Goal: Book appointment/travel/reservation

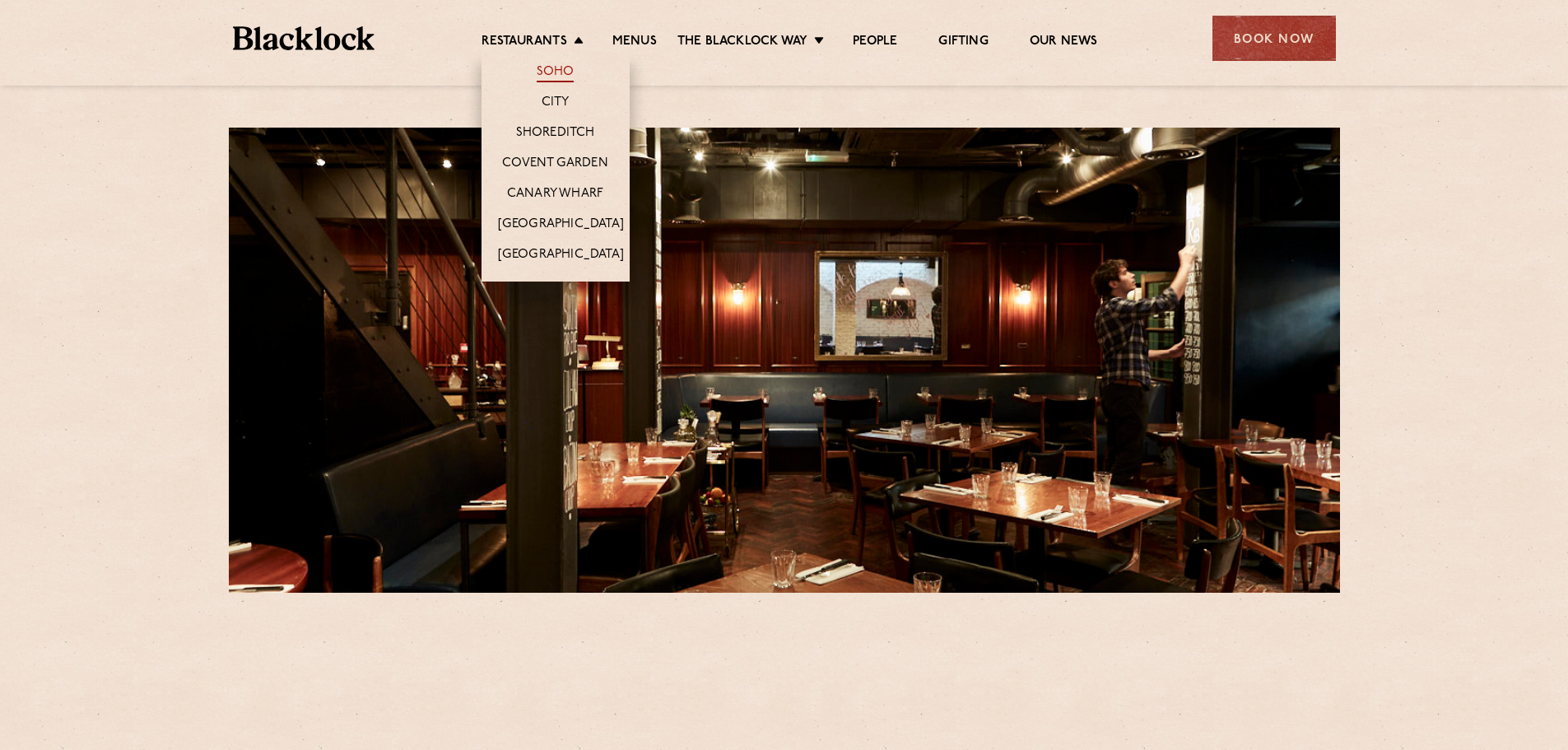
click at [559, 70] on link "Soho" at bounding box center [556, 73] width 38 height 18
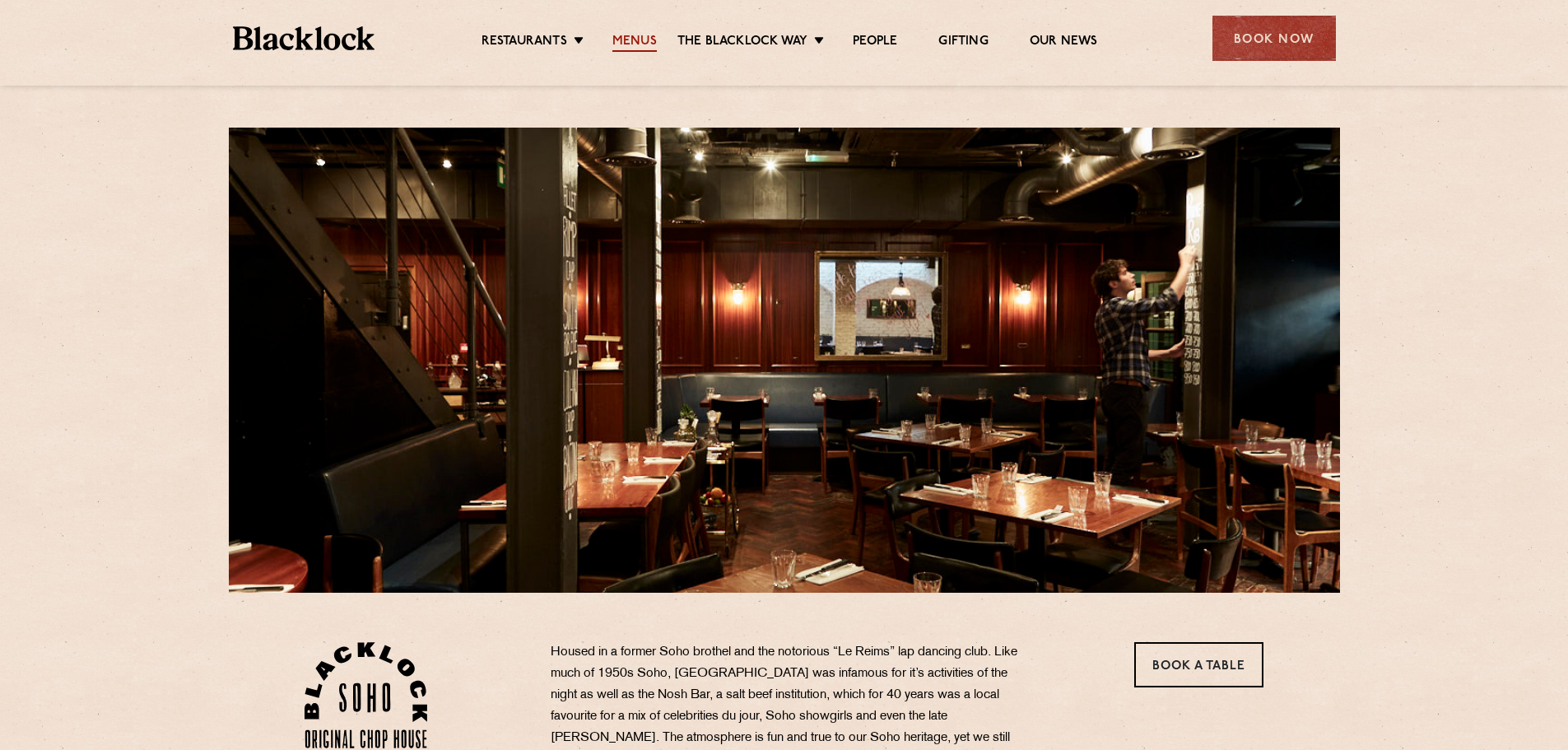
click at [614, 39] on link "Menus" at bounding box center [635, 43] width 44 height 18
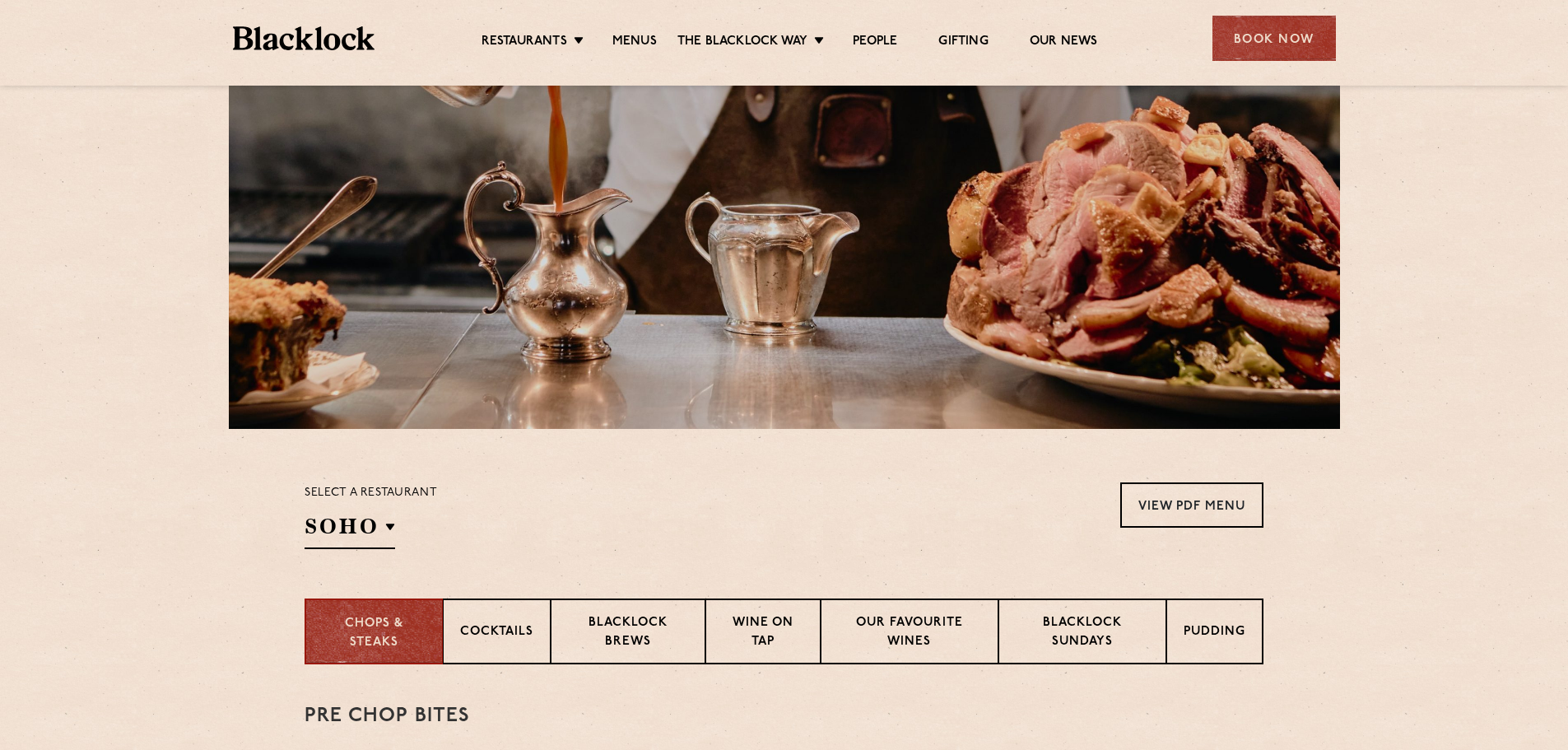
scroll to position [165, 0]
click at [1105, 636] on p "Blacklock Sundays" at bounding box center [1082, 632] width 133 height 39
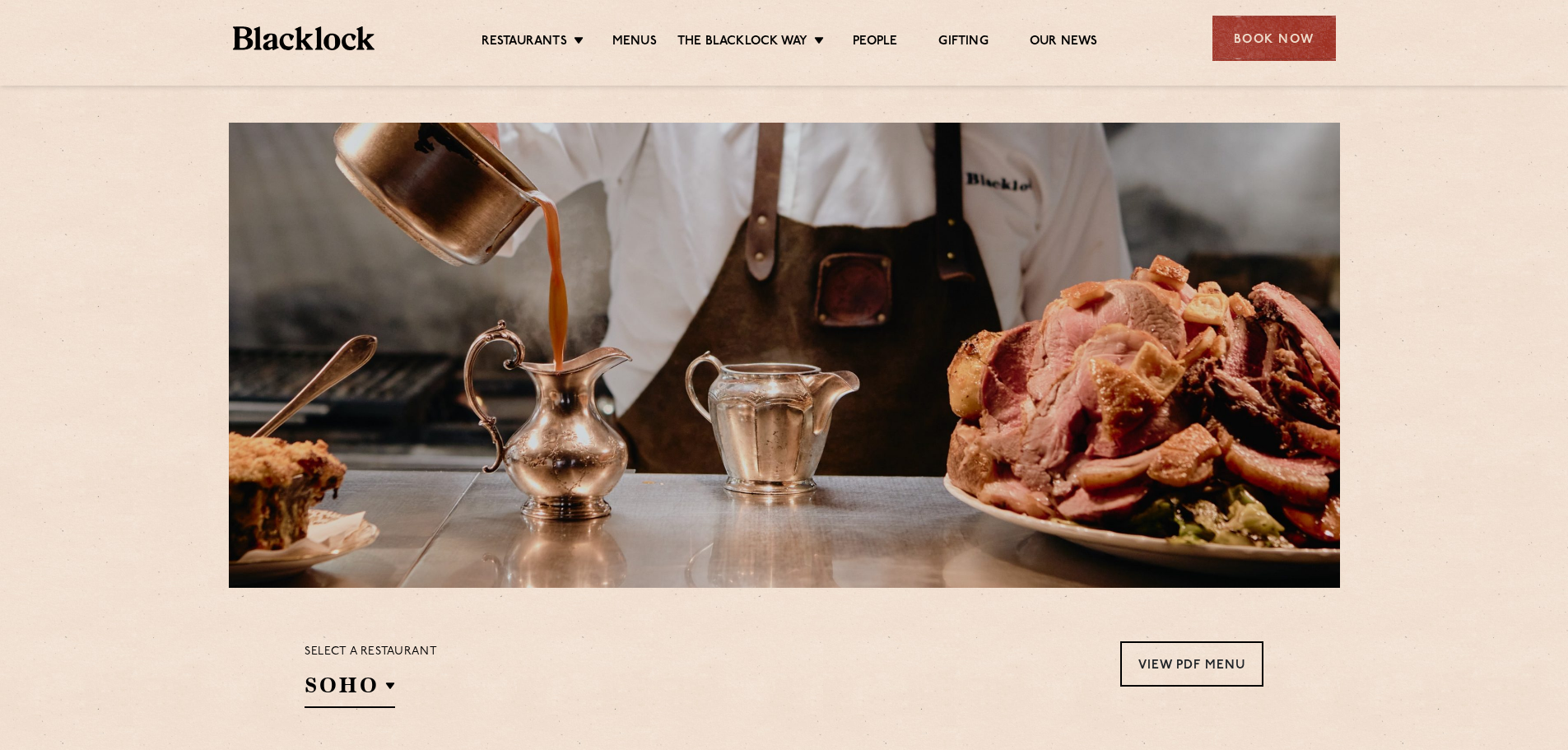
scroll to position [0, 0]
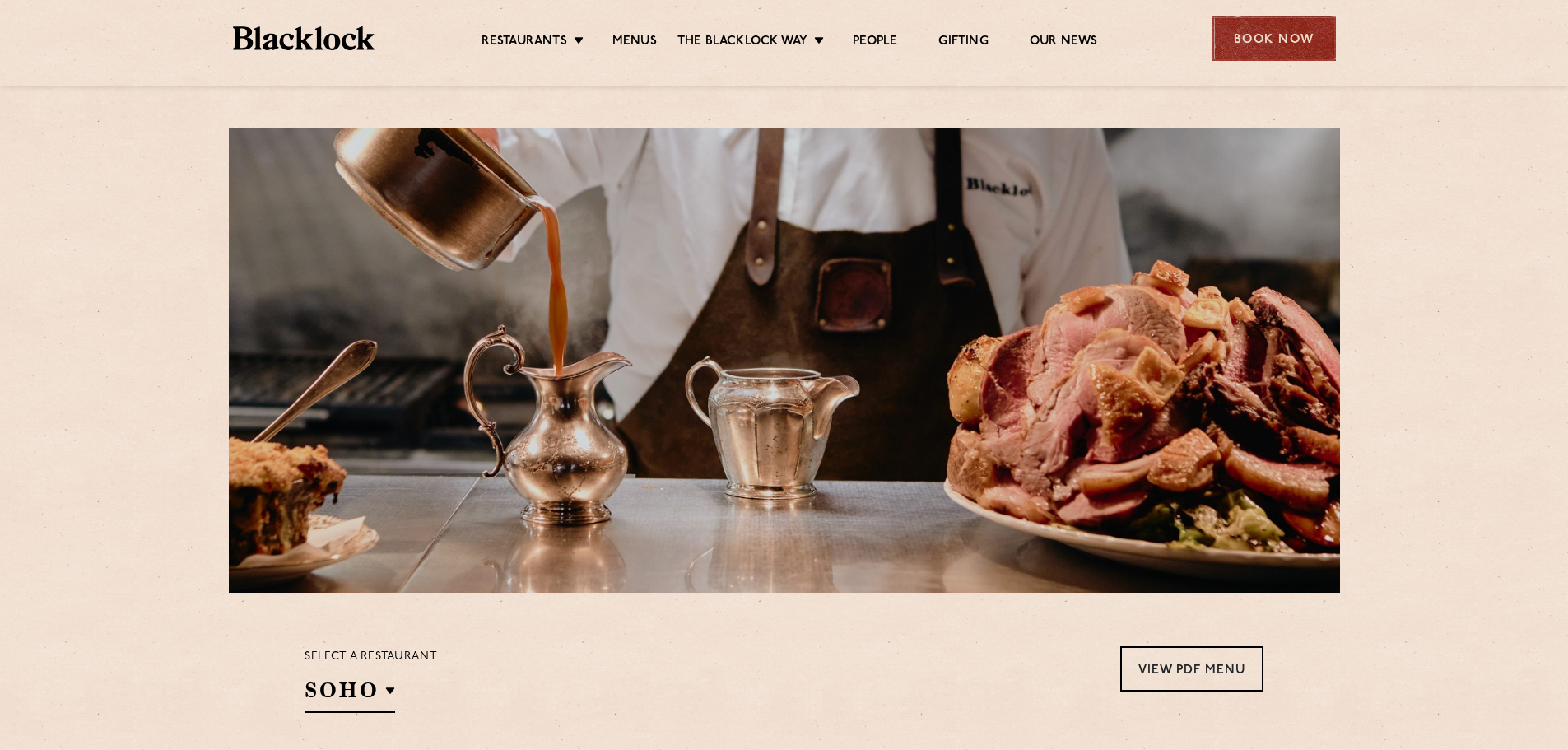
click at [1279, 40] on div "Book Now" at bounding box center [1275, 38] width 123 height 45
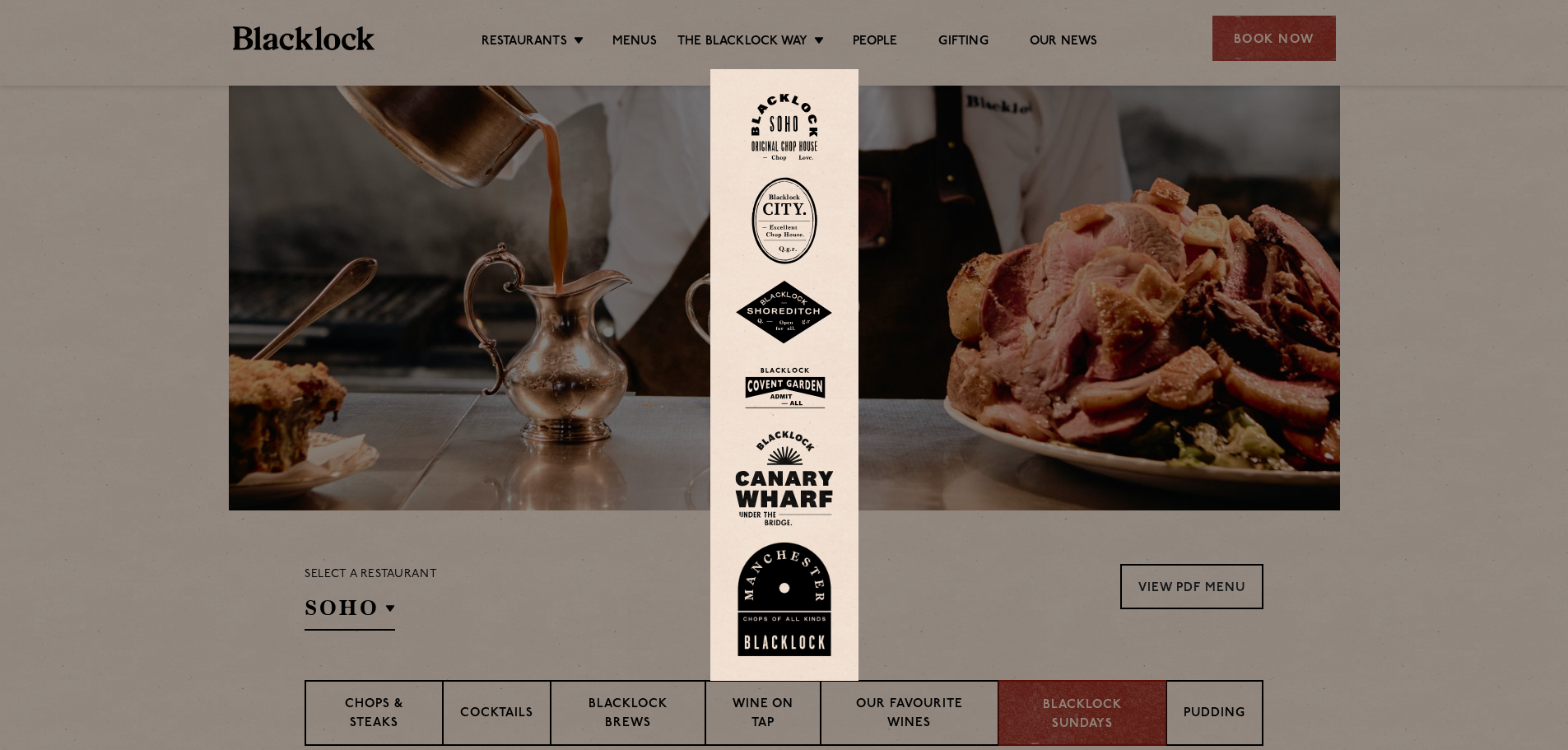
scroll to position [247, 0]
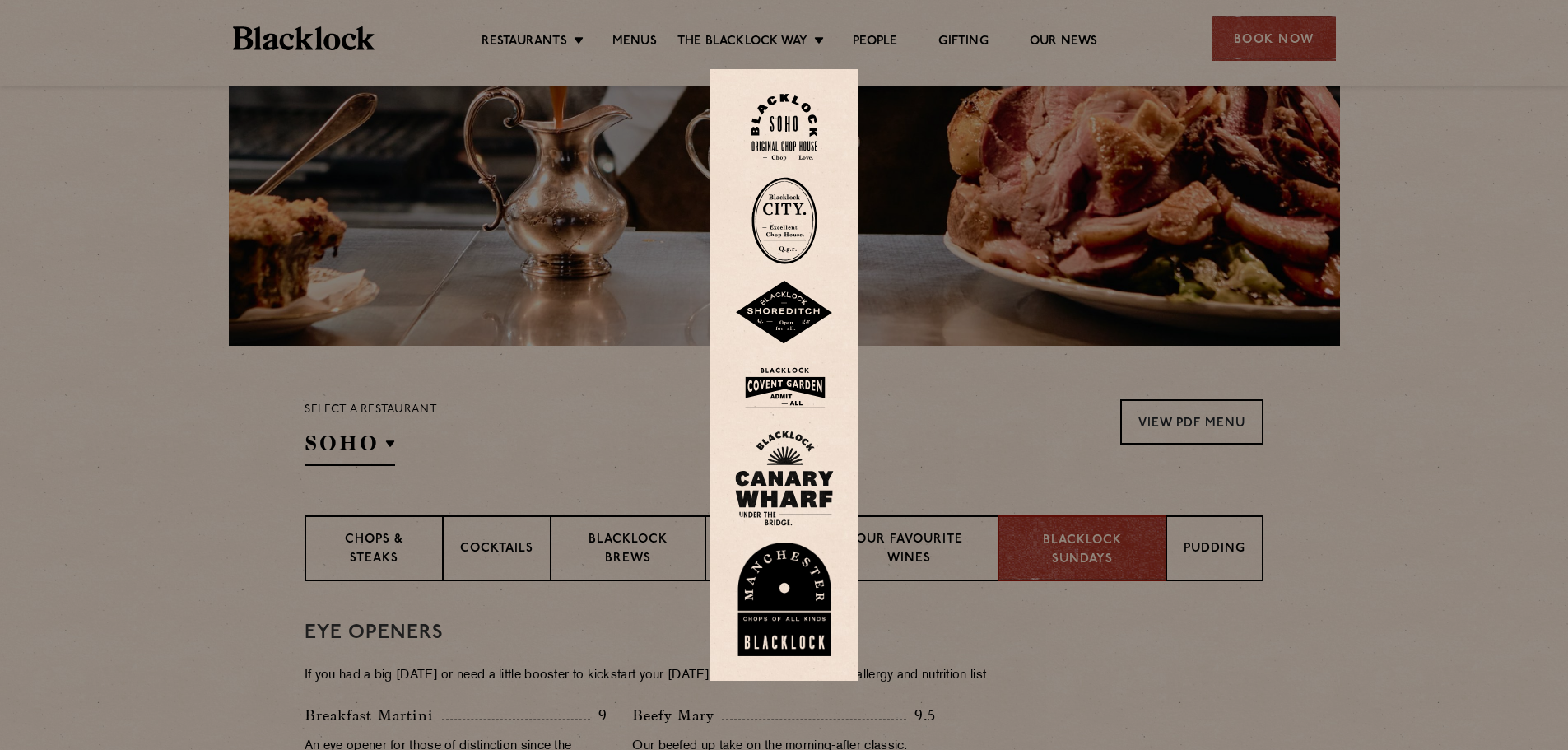
click at [790, 122] on img at bounding box center [784, 128] width 66 height 67
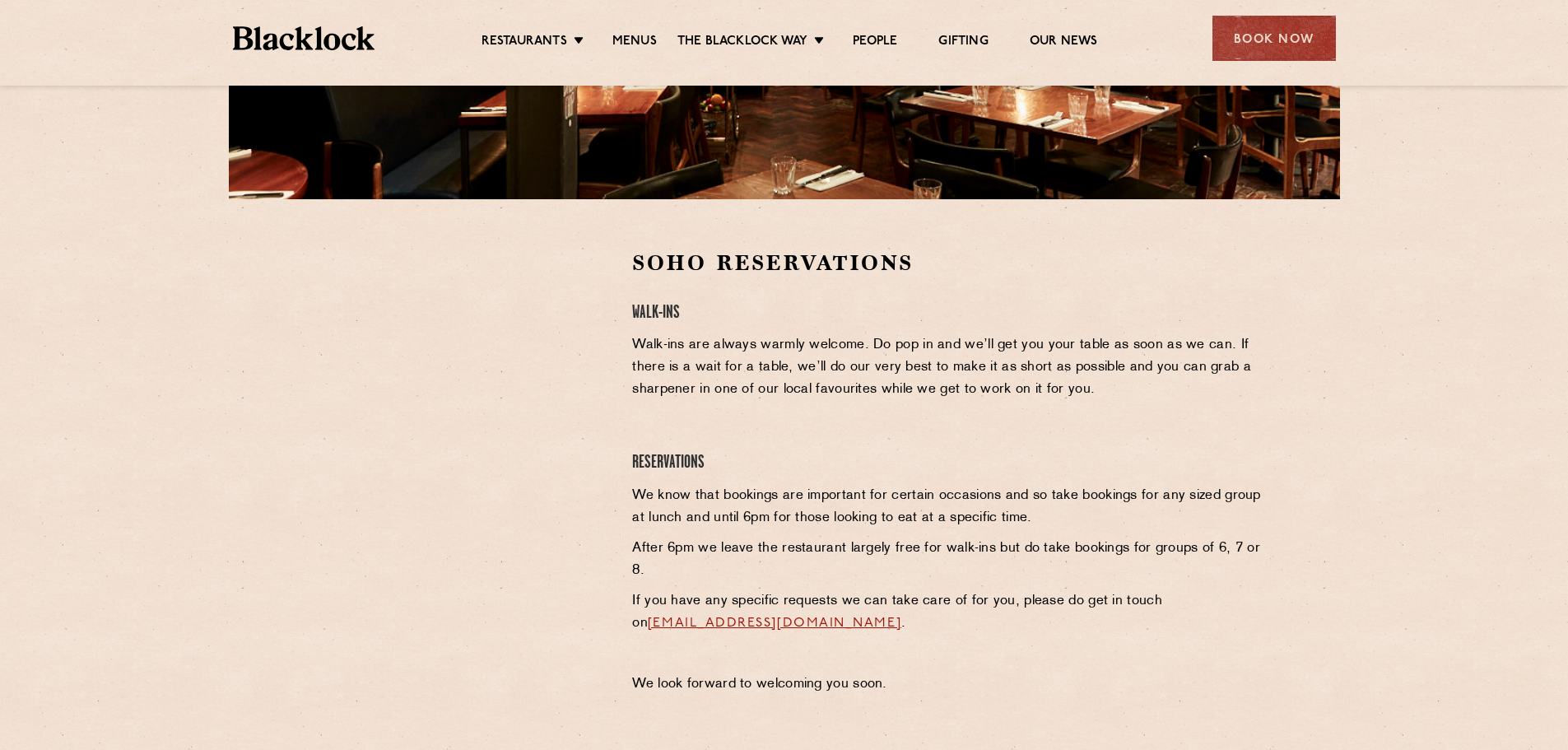
scroll to position [412, 0]
